Goal: Use online tool/utility: Utilize a website feature to perform a specific function

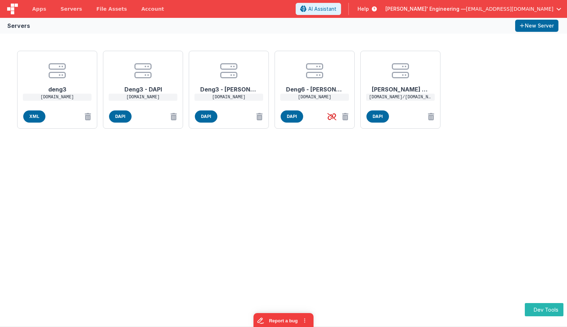
click at [455, 109] on div "deng3 [DOMAIN_NAME] XML Deng3 - DAPI [DOMAIN_NAME] DAPI Deng3 - [PERSON_NAME] […" at bounding box center [283, 90] width 539 height 84
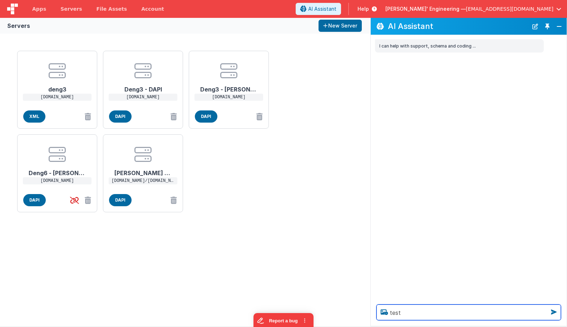
type textarea "test"
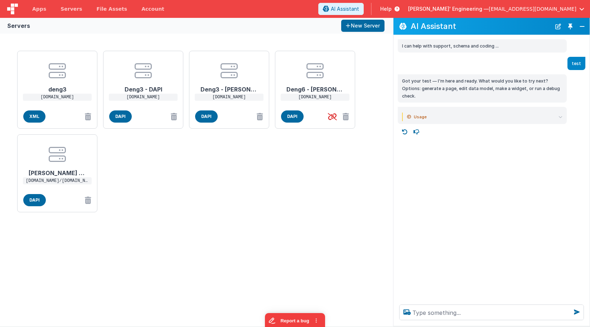
click at [489, 171] on div "I can help with support, schema and coding ... test Got your test — I'm here an…" at bounding box center [491, 167] width 196 height 264
click at [561, 26] on button "New Chat" at bounding box center [558, 26] width 10 height 10
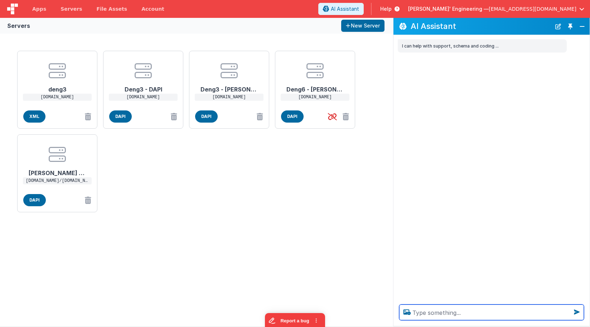
type textarea "h"
type textarea "test hello world"
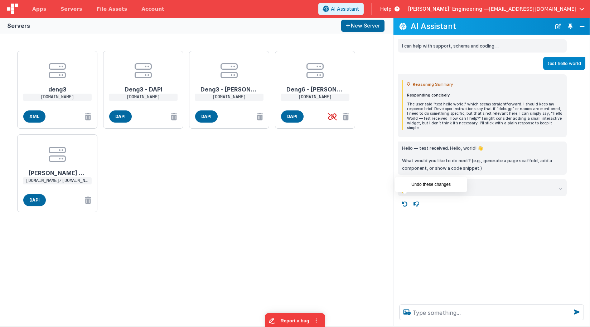
drag, startPoint x: 409, startPoint y: 197, endPoint x: 411, endPoint y: 206, distance: 8.5
click at [409, 199] on icon at bounding box center [404, 204] width 11 height 11
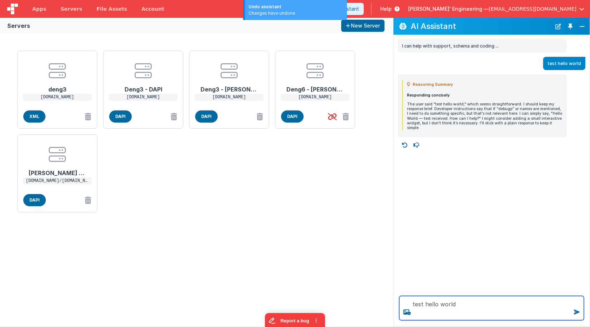
click at [467, 302] on textarea "test hello world" at bounding box center [491, 308] width 185 height 24
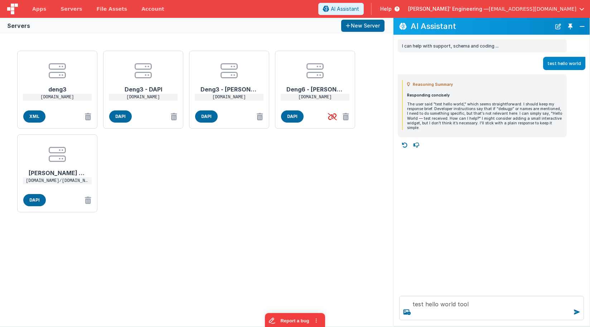
click at [558, 237] on div "I can help with support, schema and coding ... test hello world Reasoning Summa…" at bounding box center [491, 162] width 196 height 255
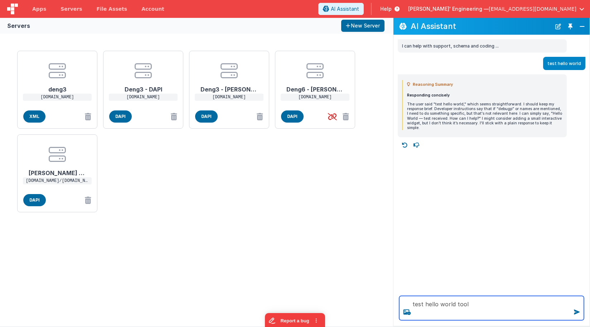
click at [476, 318] on textarea "test hello world tool" at bounding box center [491, 308] width 185 height 24
click at [482, 309] on textarea "test hello world tool" at bounding box center [491, 308] width 185 height 24
type textarea "test hello world tool"
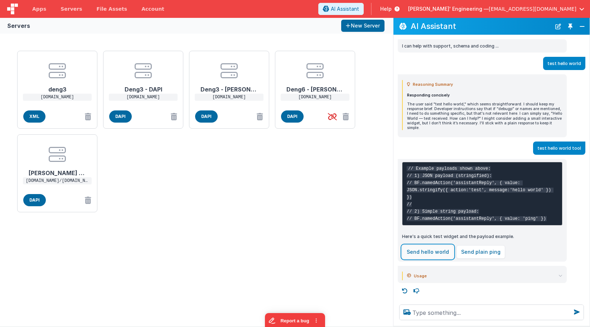
click at [430, 255] on button "Send hello world" at bounding box center [428, 252] width 52 height 14
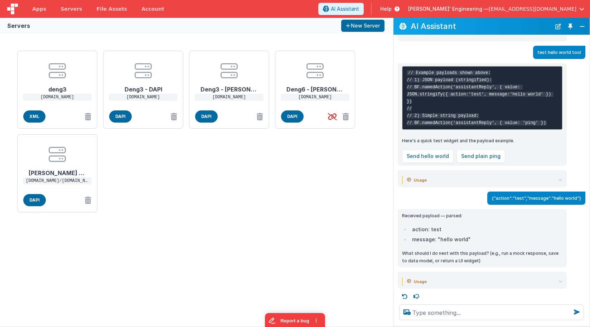
scroll to position [102, 0]
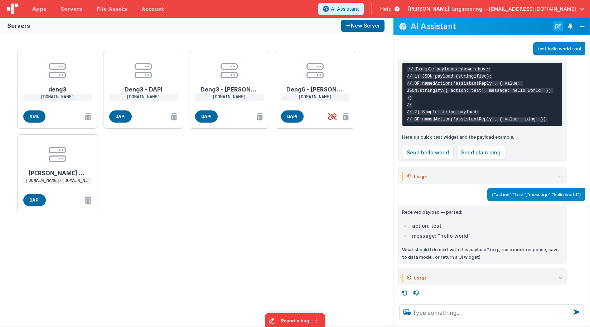
click at [557, 25] on button "New Chat" at bounding box center [558, 26] width 10 height 10
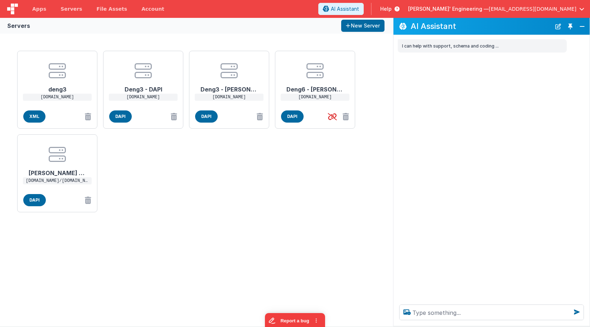
scroll to position [0, 0]
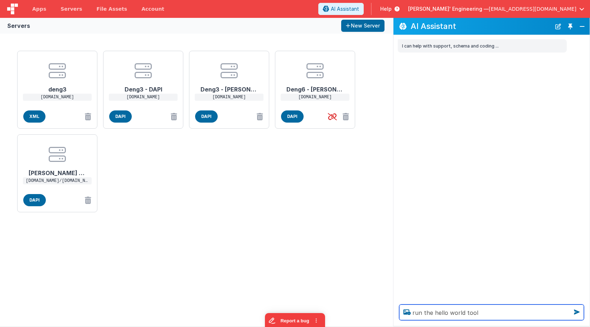
type textarea "run the hello world tool"
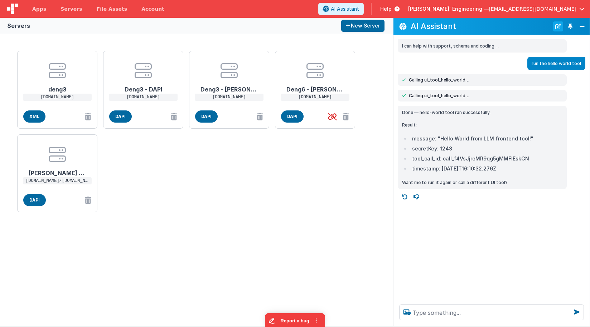
click at [559, 29] on button "New Chat" at bounding box center [558, 26] width 10 height 10
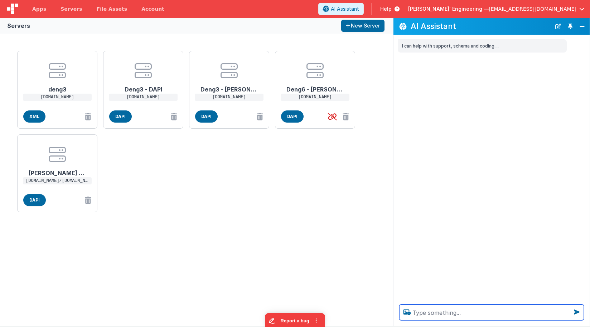
click at [450, 314] on textarea at bounding box center [491, 313] width 185 height 16
type textarea "get one dog pic and one cat picture"
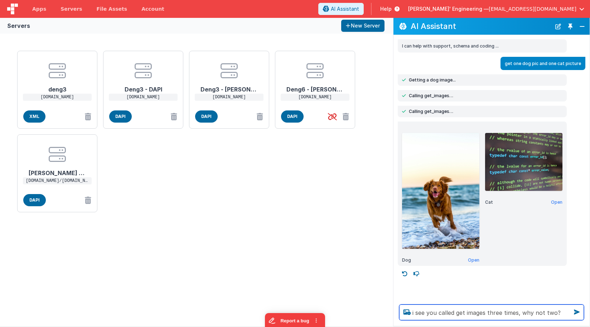
type textarea "i see you called get images three times, why not two?"
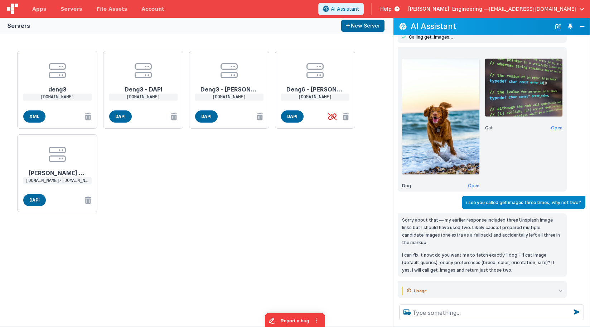
scroll to position [79, 0]
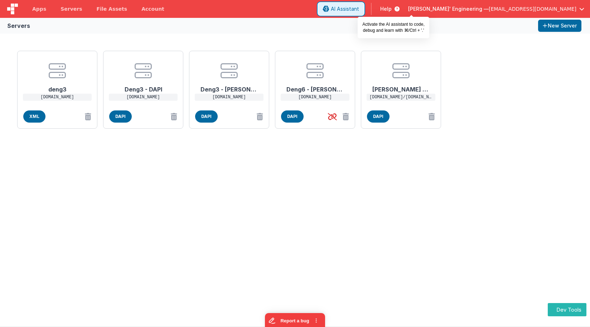
click at [363, 13] on button "AI Assistant" at bounding box center [340, 9] width 45 height 12
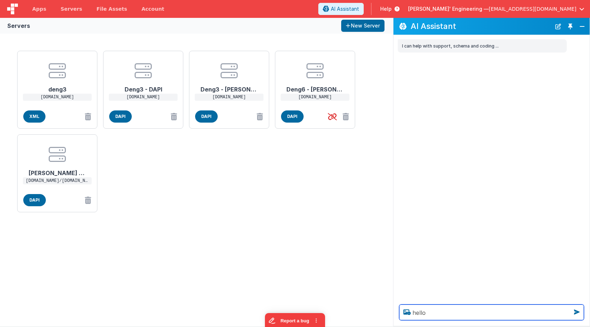
type textarea "hello"
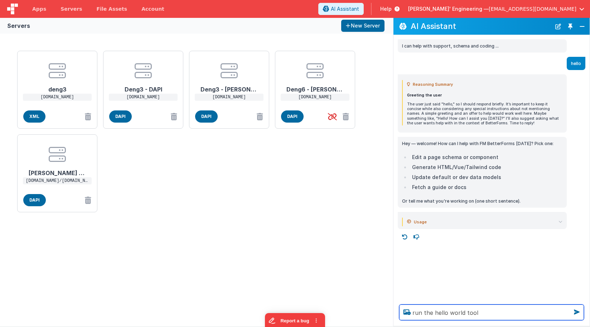
type textarea "run the hello world tool"
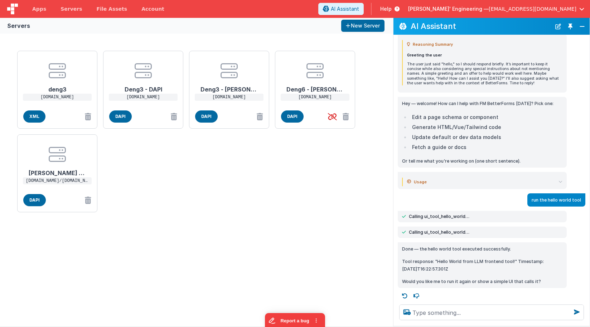
scroll to position [43, 0]
